Goal: Task Accomplishment & Management: Use online tool/utility

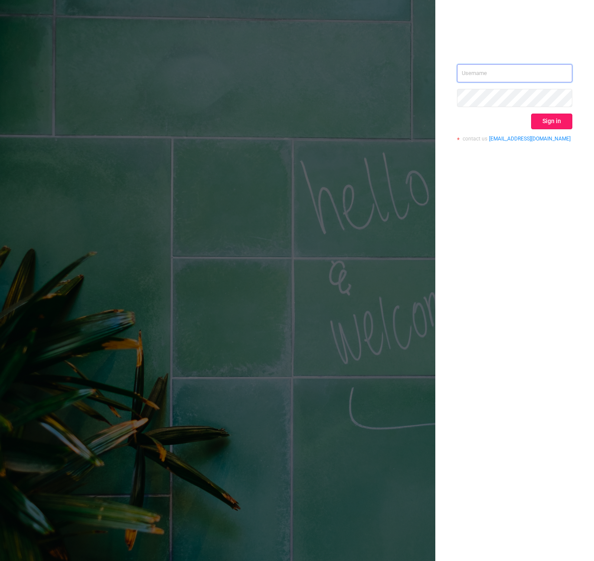
type input "[PERSON_NAME][EMAIL_ADDRESS][DOMAIN_NAME]"
click at [543, 119] on button "Sign in" at bounding box center [551, 122] width 41 height 16
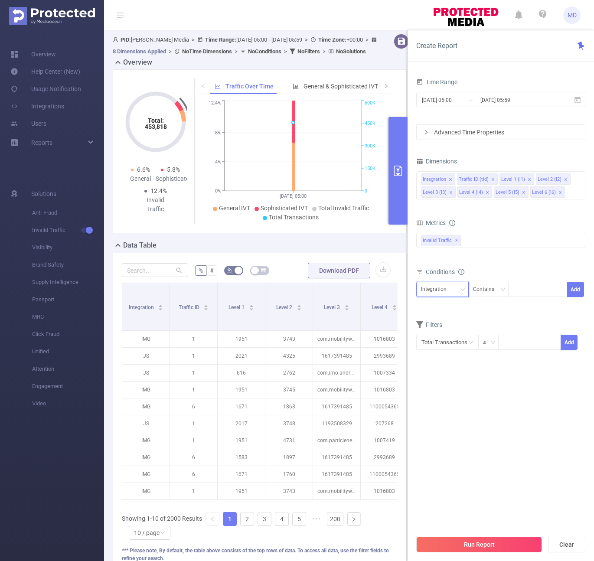
click at [447, 292] on div "Integration" at bounding box center [437, 289] width 32 height 14
click at [428, 379] on li "Level 4 (l4)" at bounding box center [442, 377] width 52 height 14
click at [540, 285] on div at bounding box center [538, 289] width 50 height 14
paste input "1016803"
type input "1016803"
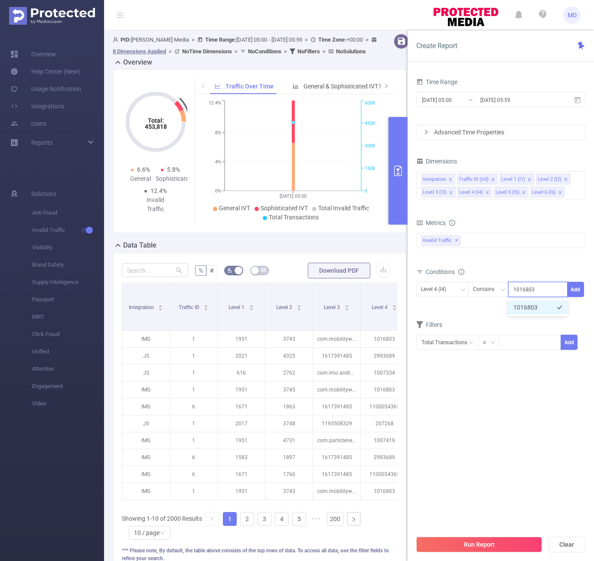
click at [527, 311] on li "1016803" at bounding box center [537, 307] width 59 height 14
click at [578, 290] on button "Add" at bounding box center [575, 289] width 17 height 15
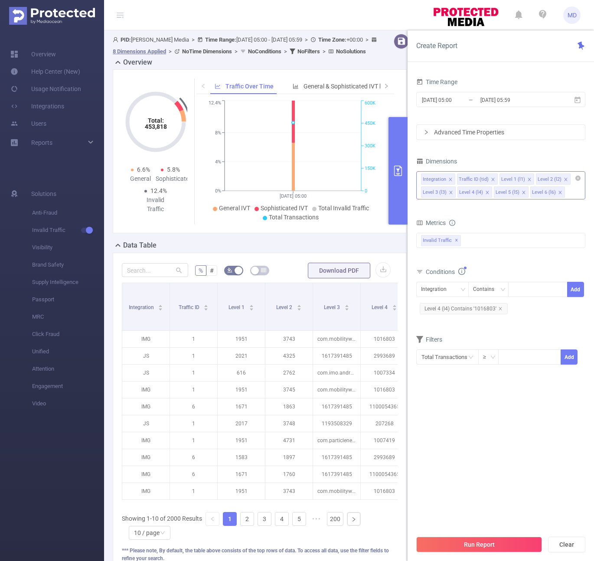
click at [448, 180] on icon "icon: close" at bounding box center [450, 179] width 4 height 4
click at [454, 180] on icon "icon: close" at bounding box center [456, 179] width 4 height 4
click at [487, 182] on icon "icon: close" at bounding box center [487, 179] width 4 height 5
click at [487, 181] on icon "icon: close" at bounding box center [487, 179] width 4 height 4
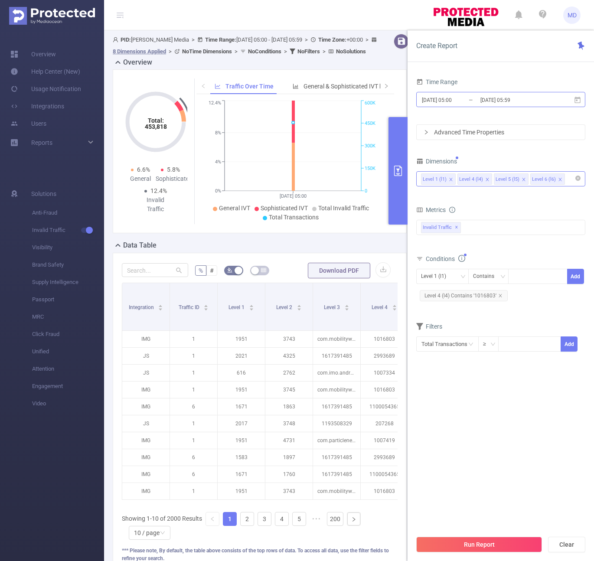
click at [546, 94] on input "[DATE] 05:59" at bounding box center [514, 100] width 70 height 12
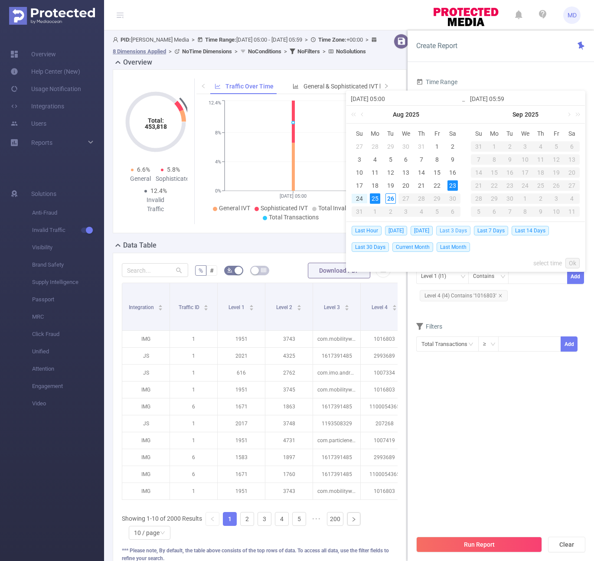
click at [461, 231] on span "Last 3 Days" at bounding box center [453, 231] width 34 height 10
type input "[DATE] 00:00"
type input "[DATE] 23:59"
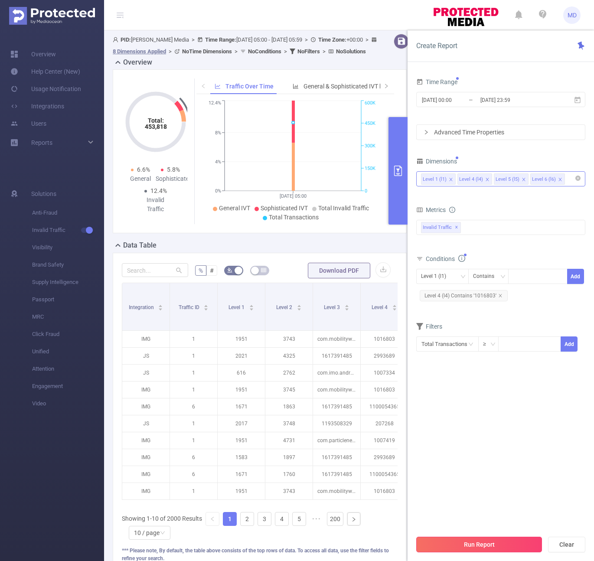
click at [448, 538] on button "Run Report" at bounding box center [479, 544] width 126 height 16
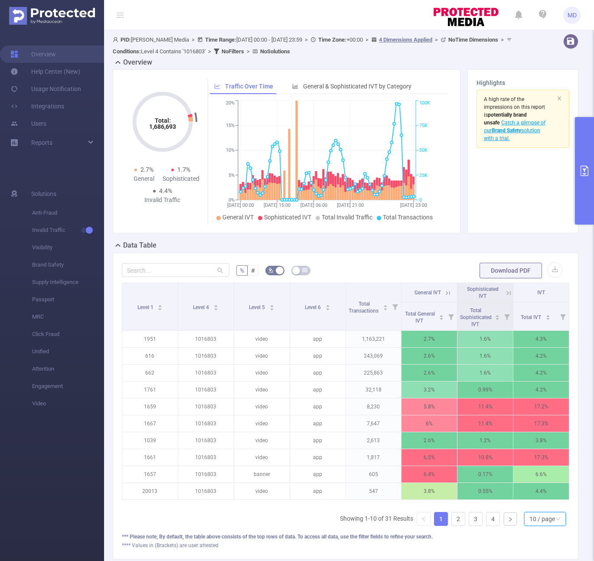
click at [535, 525] on div "10 / page" at bounding box center [542, 518] width 26 height 13
click at [540, 507] on li "50 / page" at bounding box center [538, 510] width 42 height 14
